Goal: Find contact information: Find contact information

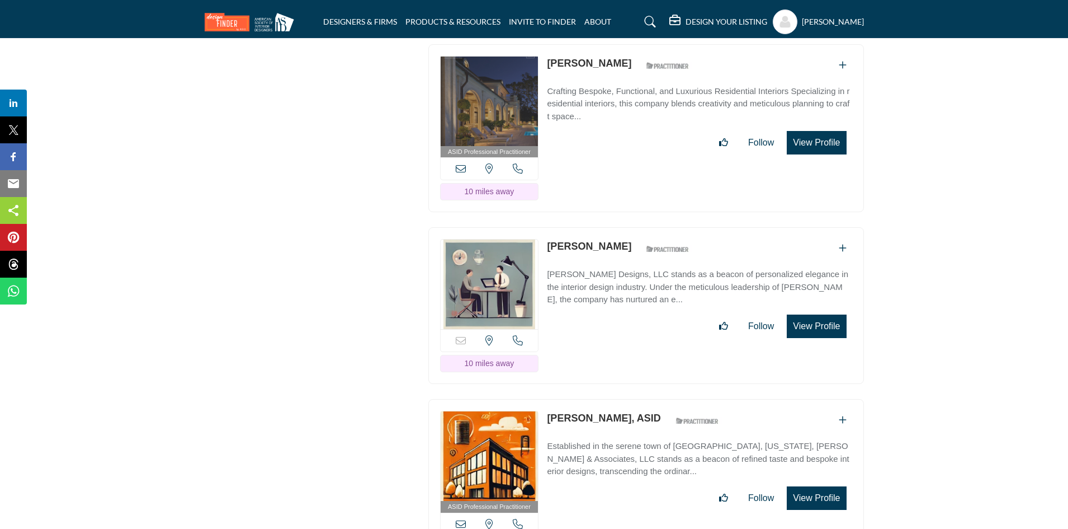
scroll to position [1957, 0]
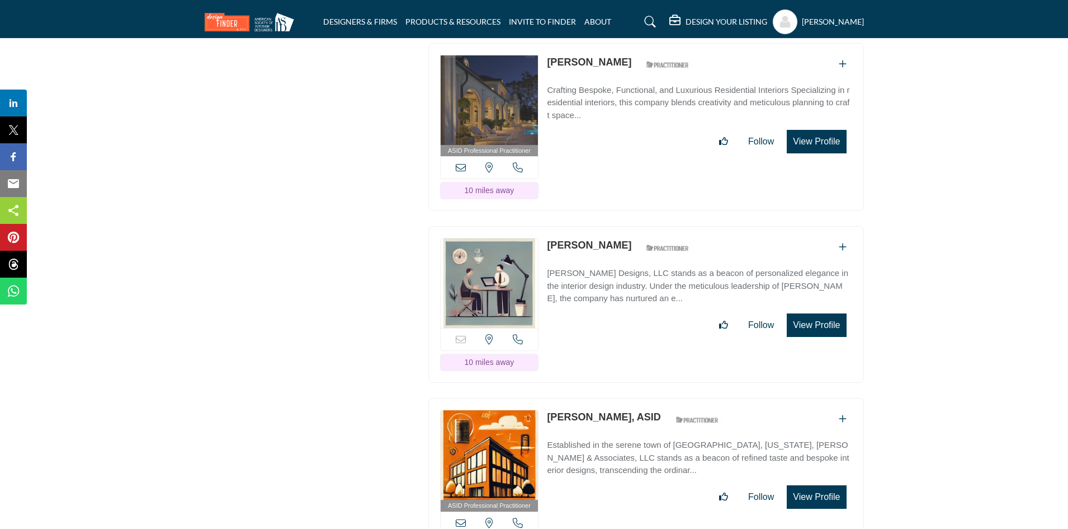
click at [518, 334] on icon at bounding box center [518, 339] width 10 height 10
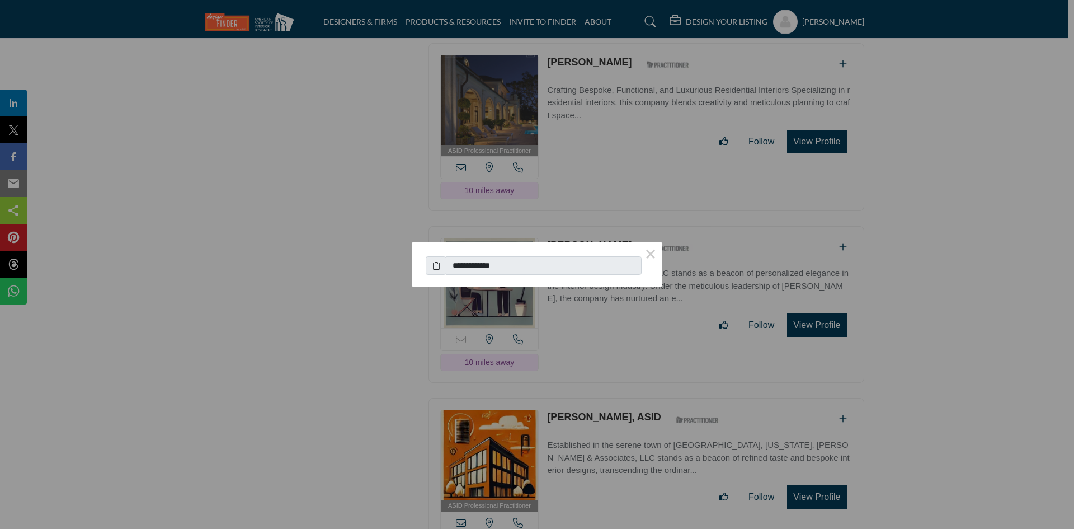
click at [654, 252] on button "×" at bounding box center [650, 253] width 23 height 23
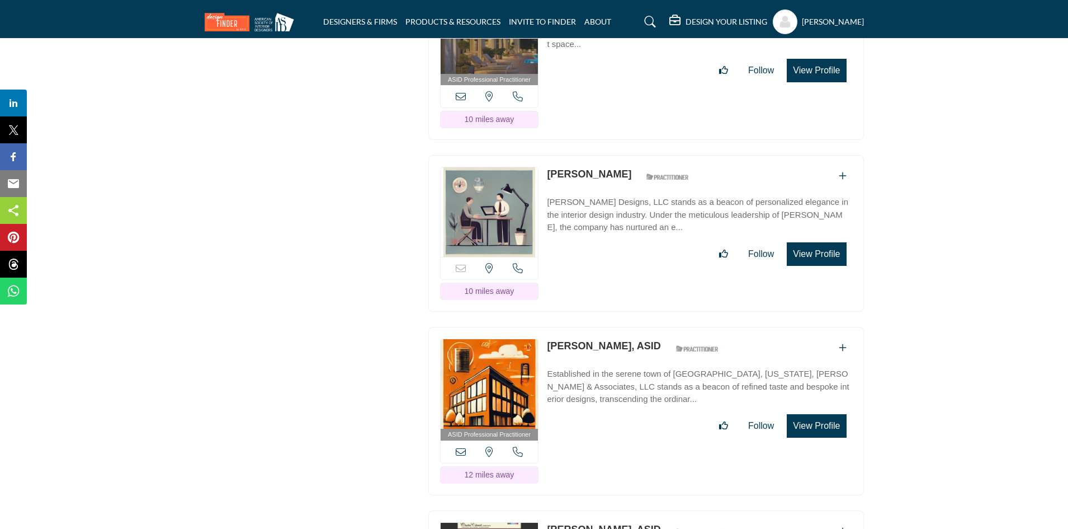
scroll to position [2125, 0]
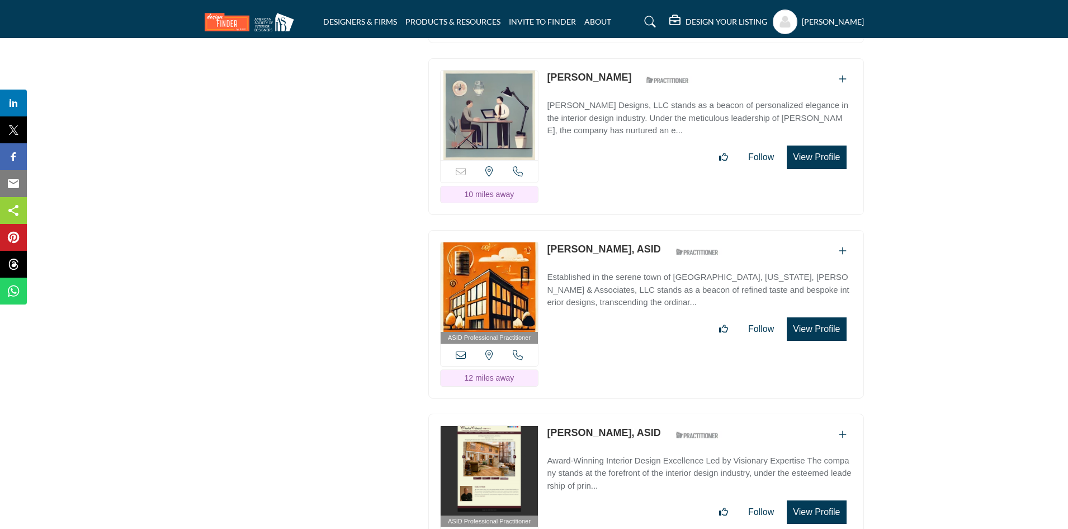
drag, startPoint x: 544, startPoint y: 242, endPoint x: 650, endPoint y: 246, distance: 105.8
click at [650, 246] on div "ASID Professional Practitioner ASID Professional Practitioners have successfull…" at bounding box center [646, 314] width 436 height 168
copy div "[PERSON_NAME], ASID"
click at [466, 348] on div "View email address of this listing View the location of this listing Call Number" at bounding box center [490, 354] width 98 height 22
click at [458, 350] on icon at bounding box center [461, 355] width 10 height 10
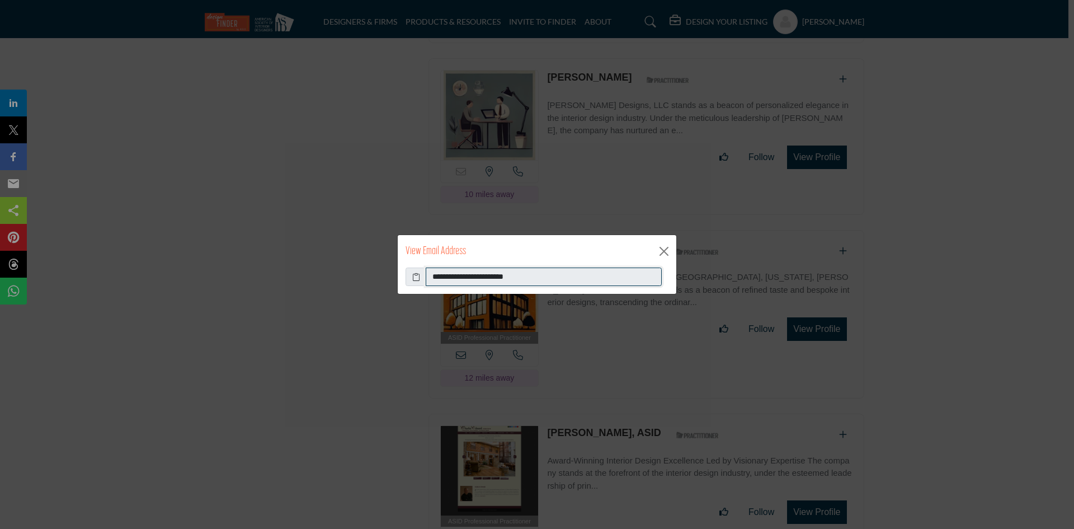
drag, startPoint x: 578, startPoint y: 274, endPoint x: 338, endPoint y: 271, distance: 240.5
click at [338, 271] on div "**********" at bounding box center [537, 264] width 1074 height 529
click at [664, 250] on button "Close" at bounding box center [663, 251] width 17 height 17
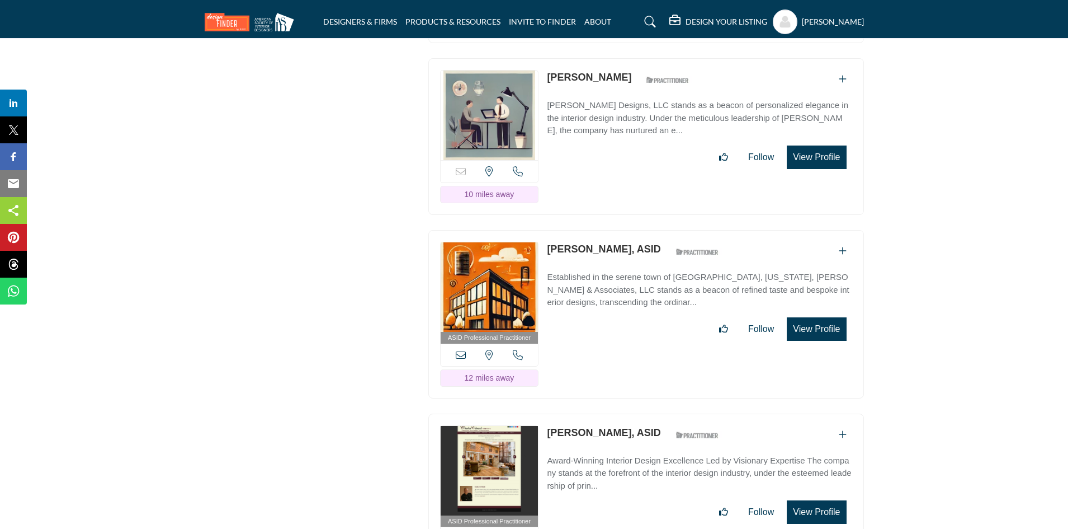
click at [515, 350] on icon at bounding box center [518, 355] width 10 height 10
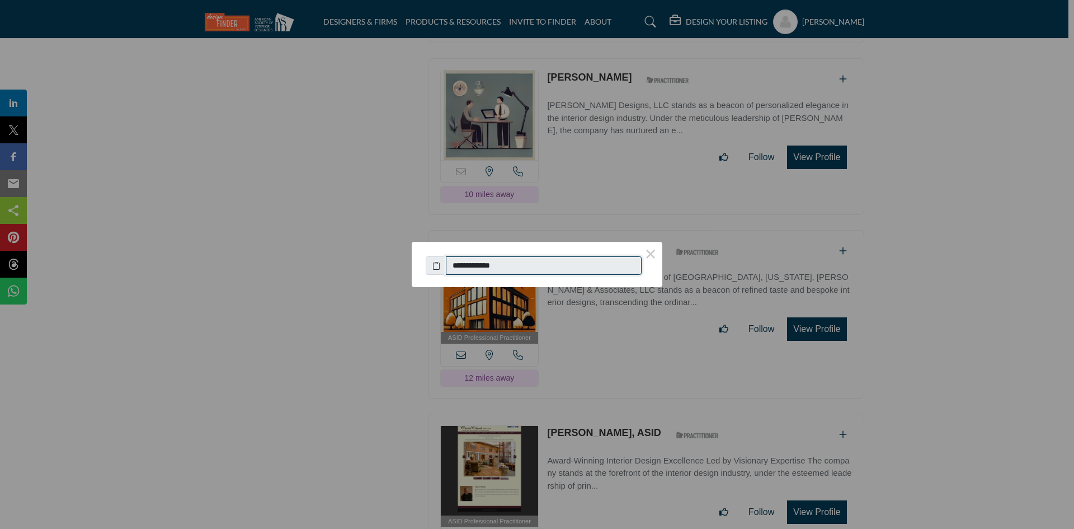
drag, startPoint x: 515, startPoint y: 266, endPoint x: 463, endPoint y: 271, distance: 52.2
click at [463, 271] on input "**********" at bounding box center [544, 265] width 196 height 19
click at [650, 254] on button "×" at bounding box center [650, 253] width 23 height 23
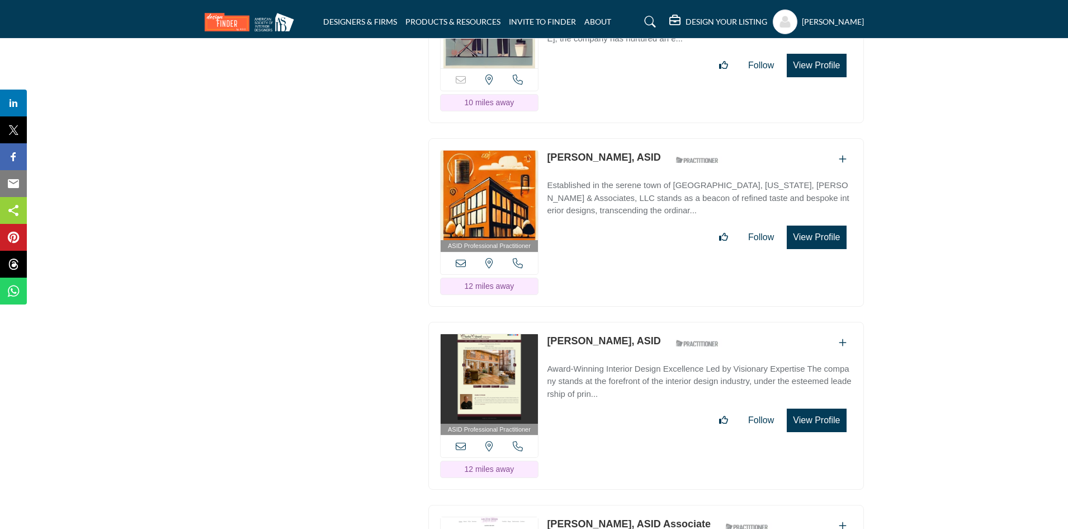
scroll to position [2237, 0]
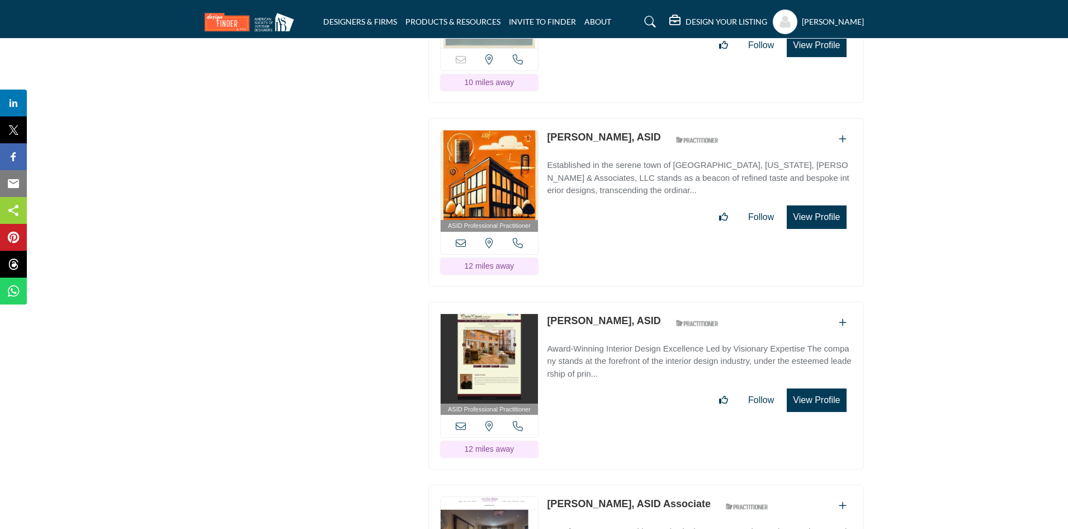
drag, startPoint x: 544, startPoint y: 314, endPoint x: 644, endPoint y: 319, distance: 100.8
click at [644, 319] on div "ASID Professional Practitioner ASID Professional Practitioners have successfull…" at bounding box center [646, 385] width 436 height 168
copy link "[PERSON_NAME], ASID"
click at [464, 421] on icon at bounding box center [461, 426] width 10 height 10
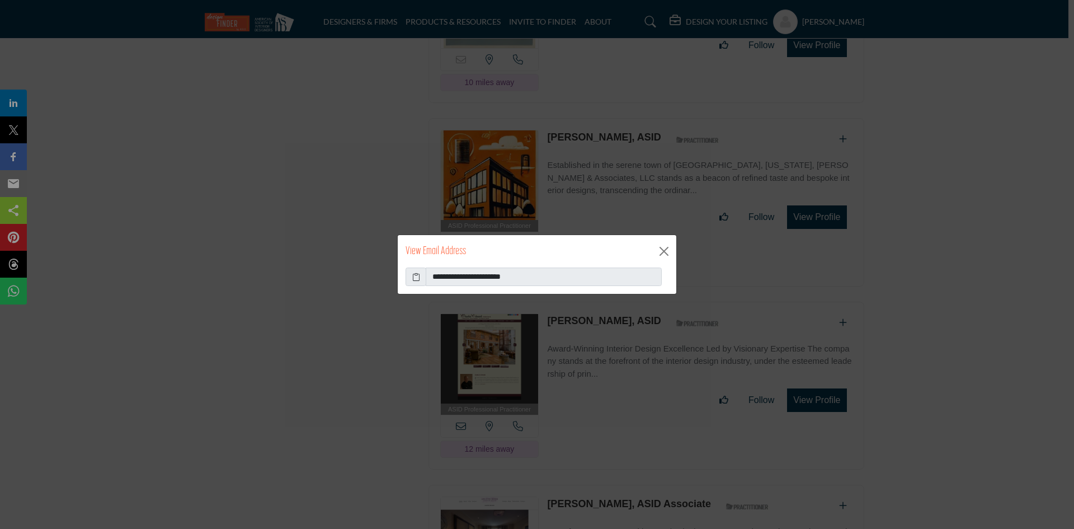
click at [413, 277] on icon at bounding box center [416, 277] width 8 height 12
click at [668, 246] on button "Close" at bounding box center [663, 251] width 17 height 17
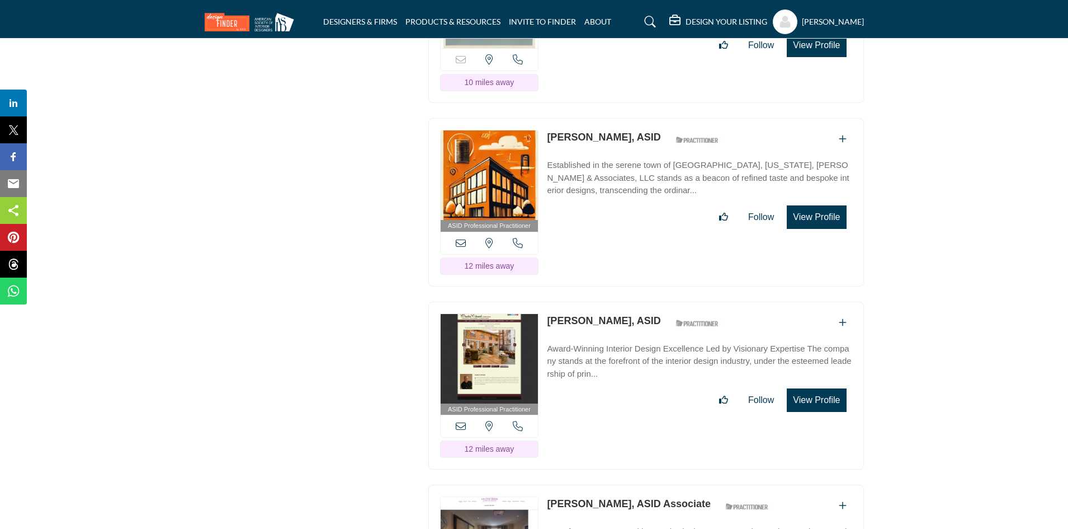
click at [515, 421] on icon at bounding box center [518, 426] width 10 height 10
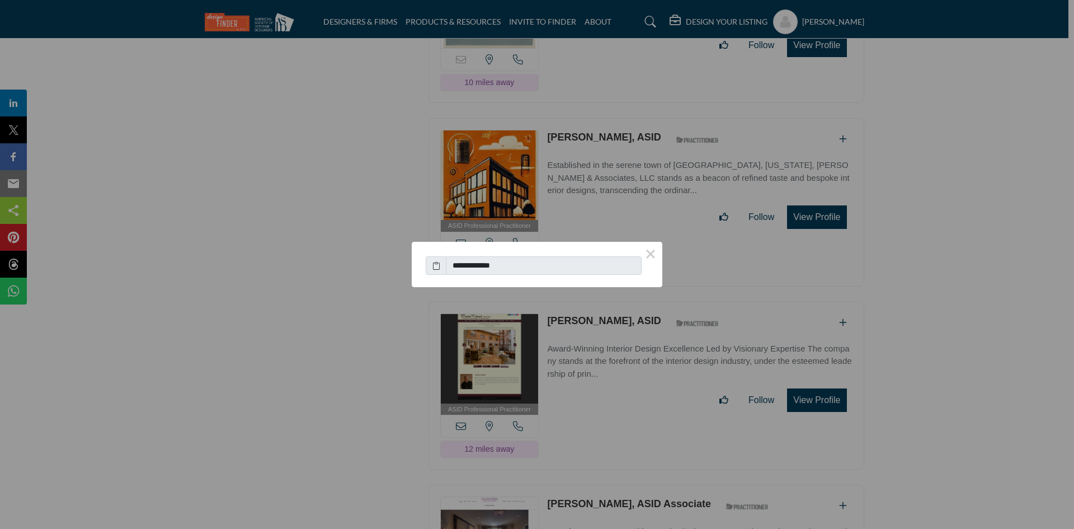
click at [648, 253] on button "×" at bounding box center [650, 253] width 23 height 23
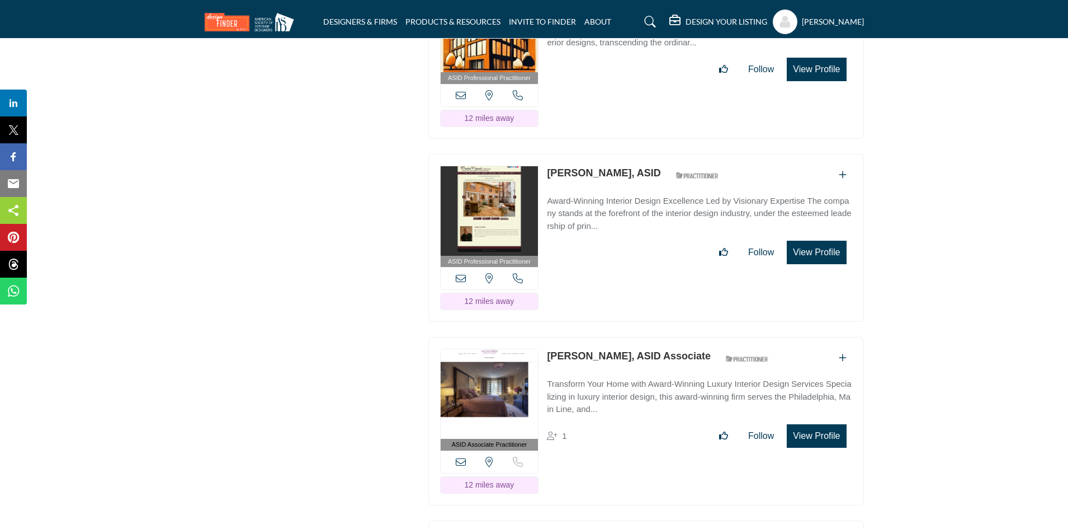
scroll to position [2405, 0]
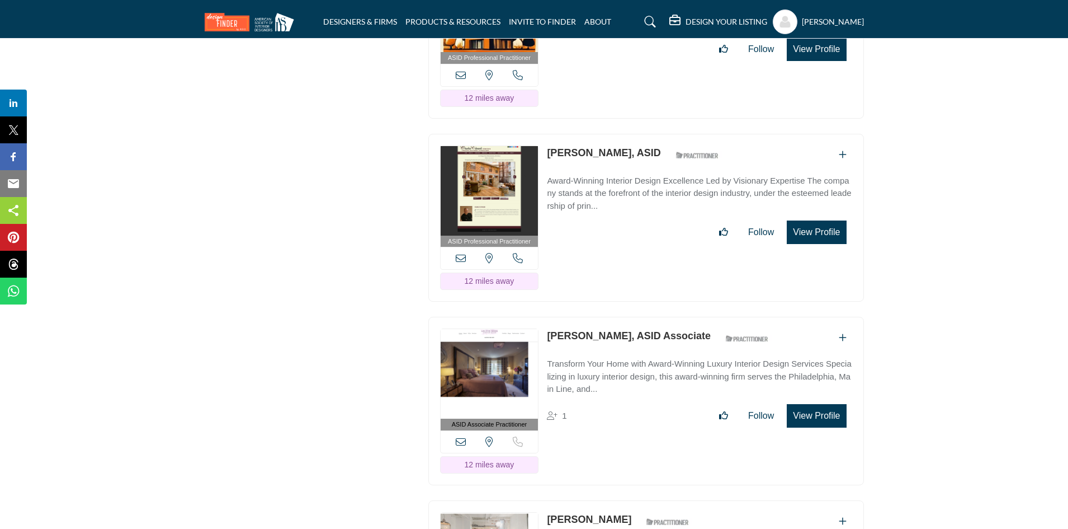
drag, startPoint x: 542, startPoint y: 325, endPoint x: 649, endPoint y: 329, distance: 106.9
click at [649, 329] on div "ASID Associate Practitioner ASID Associate Practitioners have a degree in any m…" at bounding box center [646, 401] width 436 height 168
drag, startPoint x: 544, startPoint y: 327, endPoint x: 686, endPoint y: 331, distance: 142.7
click at [686, 331] on div "ASID Associate Practitioner ASID Associate Practitioners have a degree in any m…" at bounding box center [646, 401] width 436 height 168
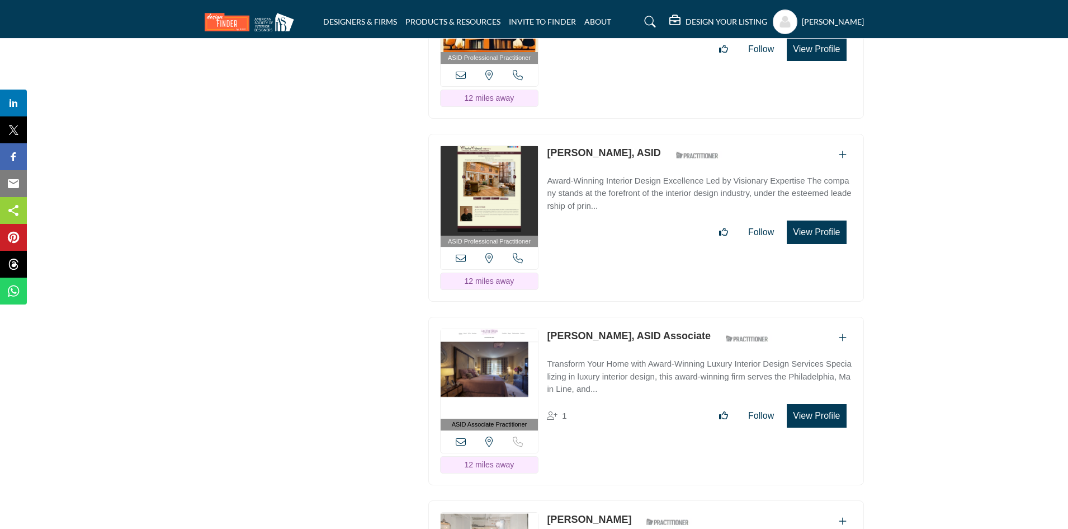
copy link "[PERSON_NAME], ASID Associate"
click at [458, 436] on icon at bounding box center [461, 441] width 10 height 10
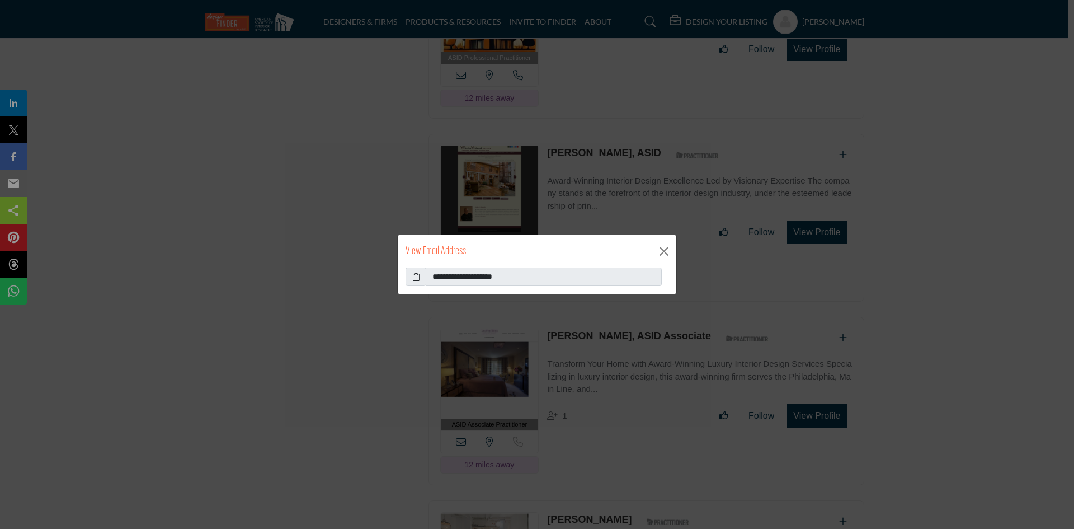
click at [416, 277] on icon at bounding box center [416, 277] width 8 height 12
click at [665, 251] on button "Close" at bounding box center [663, 251] width 17 height 17
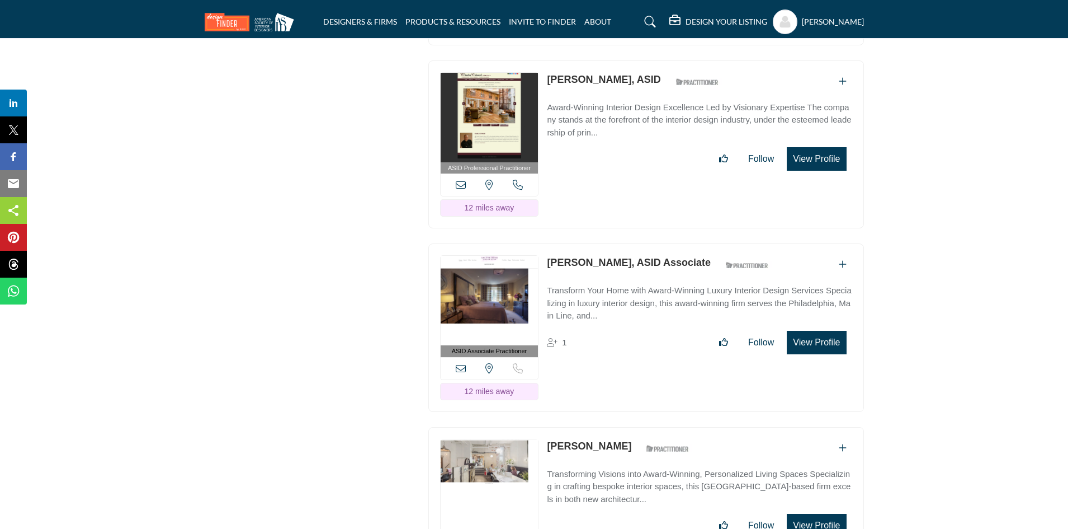
scroll to position [2629, 0]
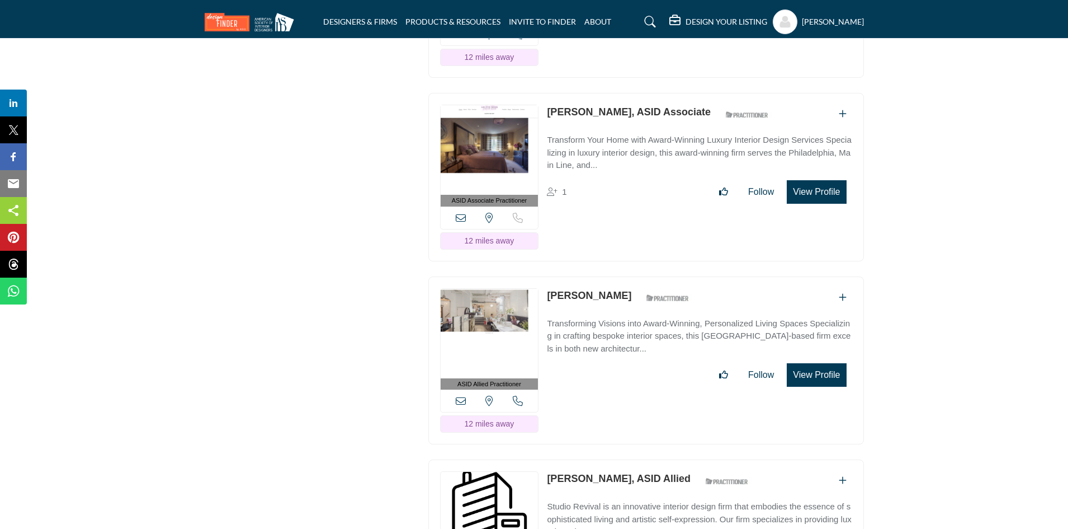
click at [514, 395] on icon at bounding box center [518, 400] width 10 height 10
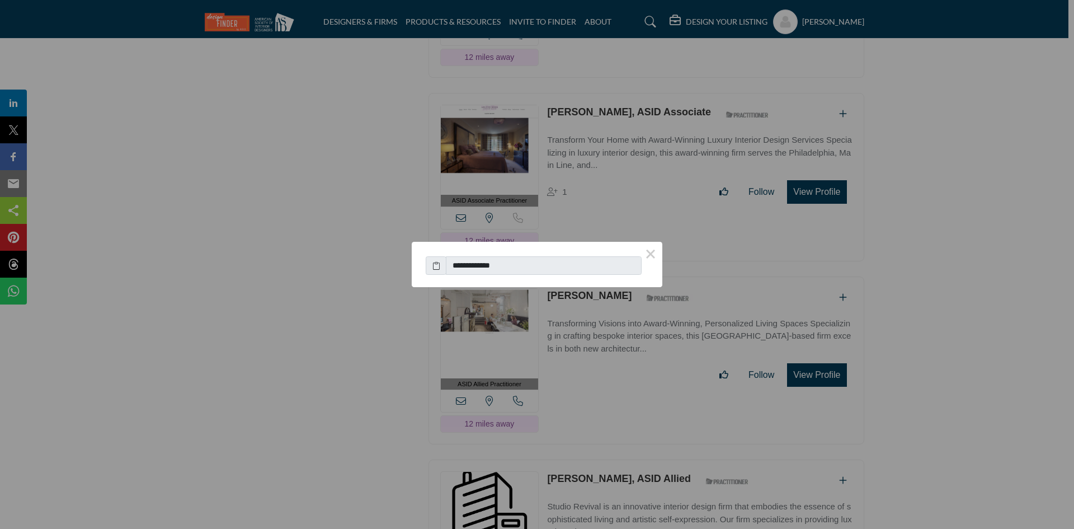
click at [651, 251] on button "×" at bounding box center [650, 253] width 23 height 23
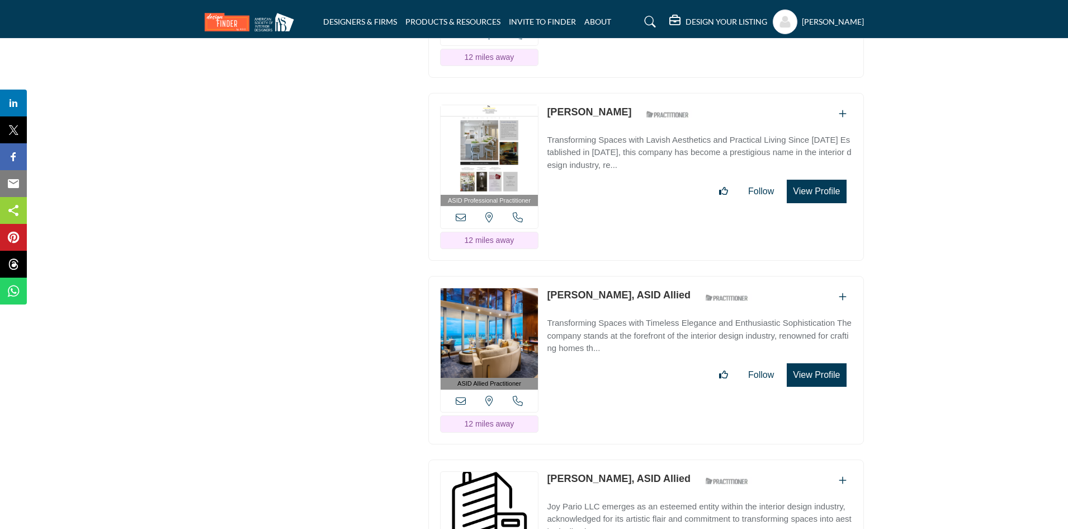
scroll to position [3188, 0]
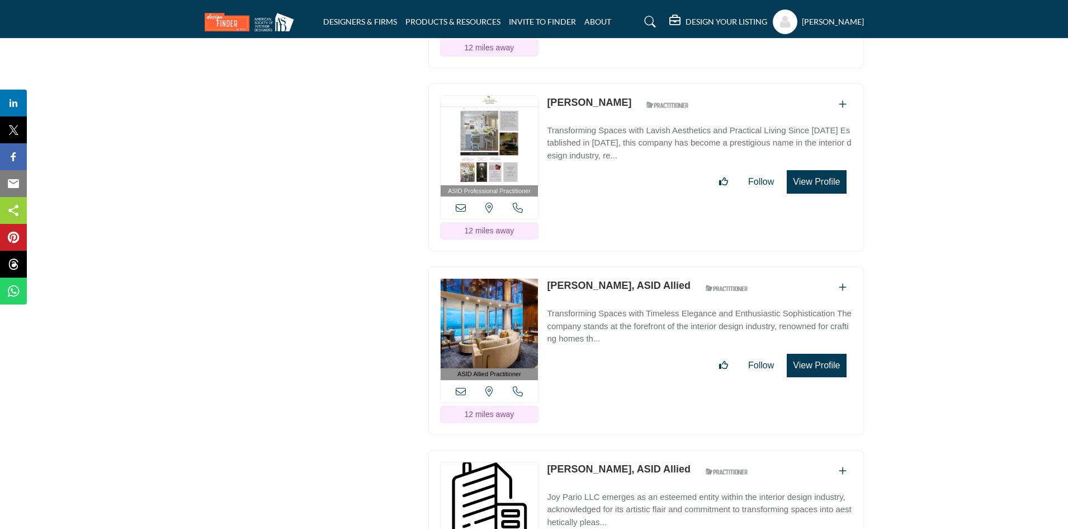
drag, startPoint x: 543, startPoint y: 272, endPoint x: 694, endPoint y: 280, distance: 151.2
click at [694, 280] on div "ASID Allied Practitioner ASID Allied Practitioners have successfully completed …" at bounding box center [646, 350] width 436 height 168
copy link "[PERSON_NAME], ASID Allied"
click at [464, 386] on icon at bounding box center [461, 391] width 10 height 10
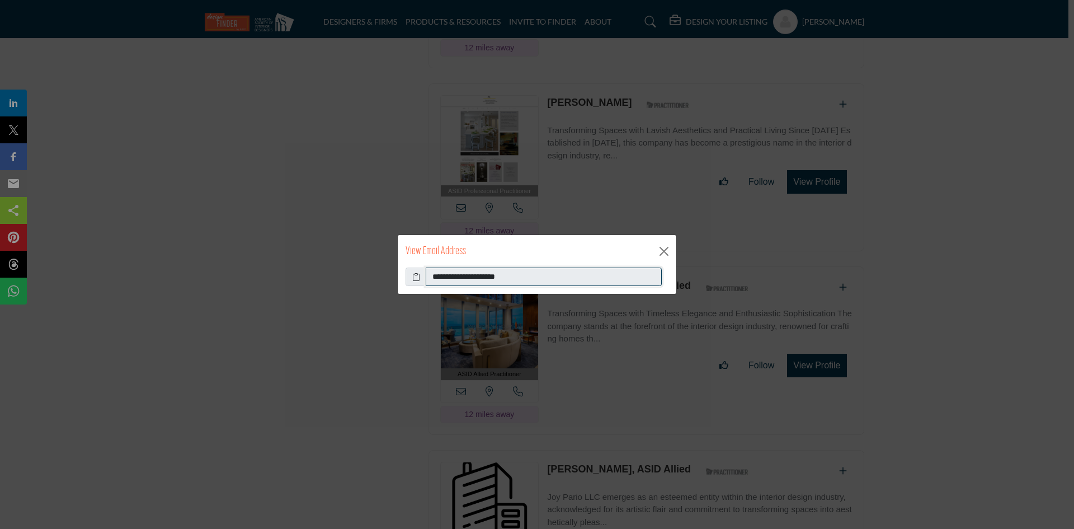
drag, startPoint x: 553, startPoint y: 280, endPoint x: 357, endPoint y: 272, distance: 195.9
click at [362, 272] on div "**********" at bounding box center [537, 264] width 1074 height 529
click at [661, 248] on button "Close" at bounding box center [663, 251] width 17 height 17
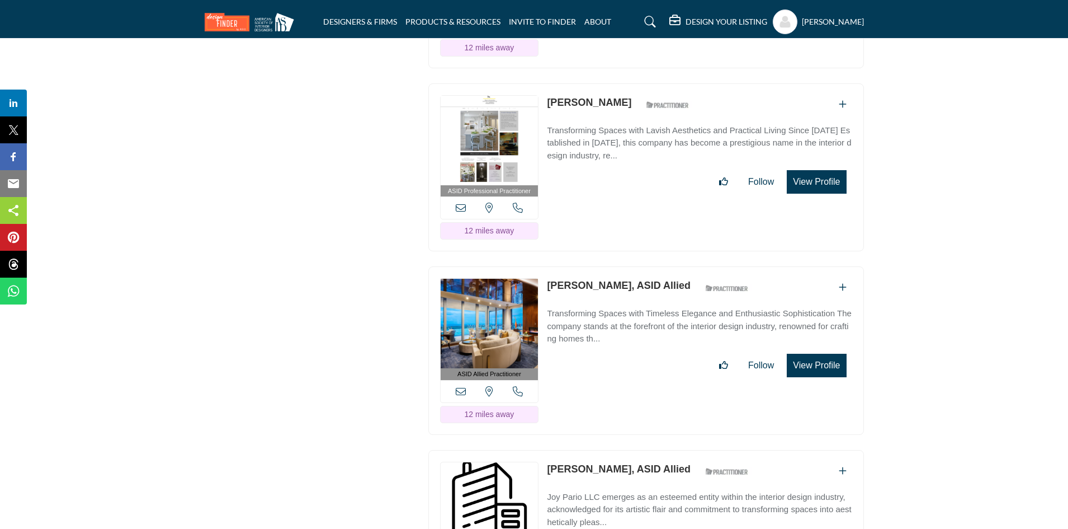
click at [515, 386] on icon at bounding box center [518, 391] width 10 height 10
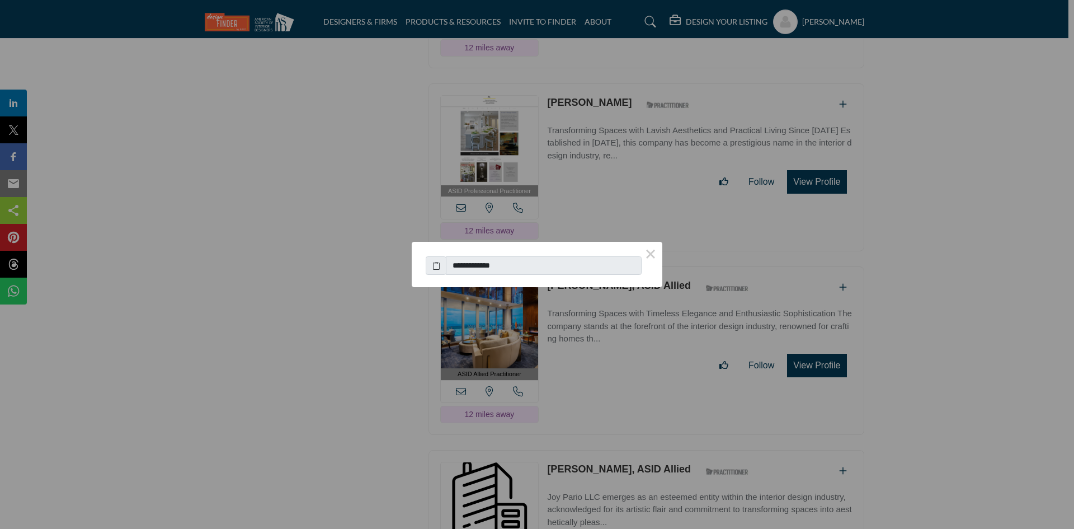
click at [656, 253] on button "×" at bounding box center [650, 253] width 23 height 23
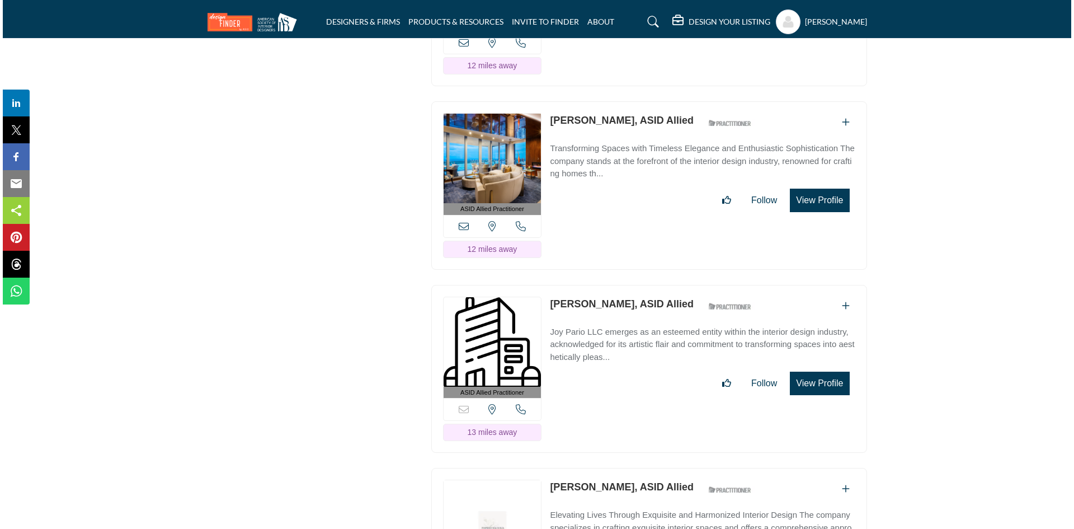
scroll to position [3356, 0]
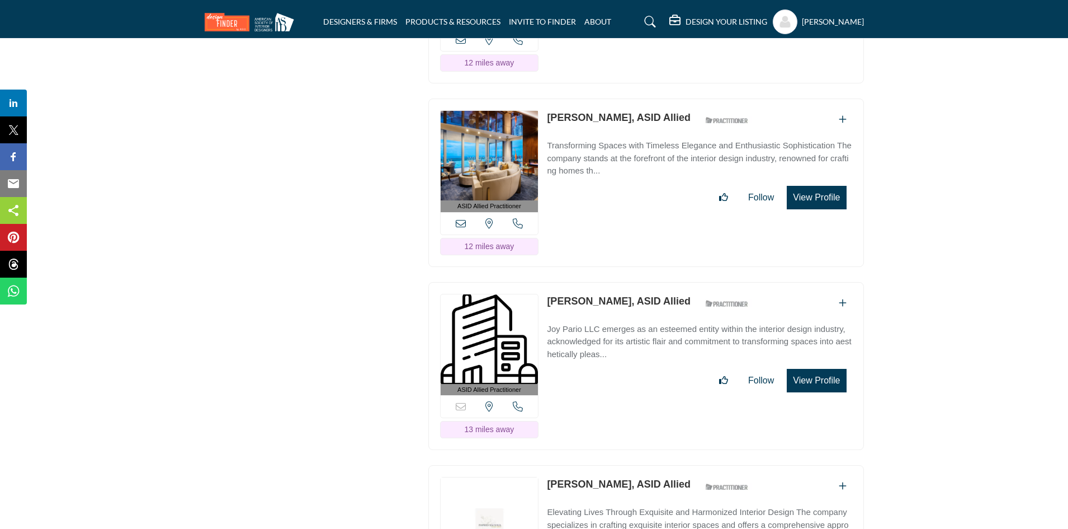
drag, startPoint x: 545, startPoint y: 292, endPoint x: 665, endPoint y: 292, distance: 119.7
click at [665, 292] on div "ASID Allied Practitioner ASID Allied Practitioners have successfully completed …" at bounding box center [646, 366] width 436 height 168
copy link "[PERSON_NAME], ASID Allied"
click at [517, 401] on icon at bounding box center [518, 406] width 10 height 10
